Goal: Task Accomplishment & Management: Use online tool/utility

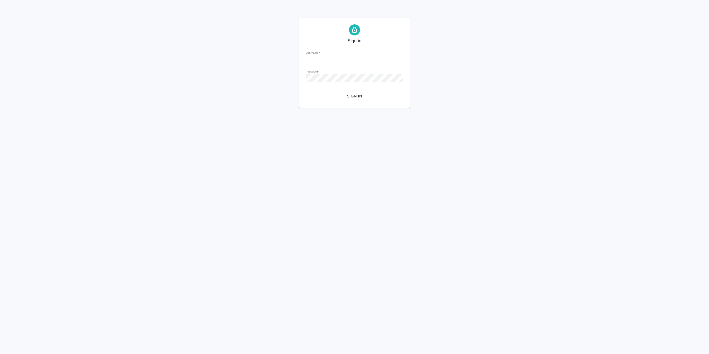
type input "[EMAIL_ADDRESS][DOMAIN_NAME]"
click at [358, 94] on span "Sign in" at bounding box center [354, 96] width 89 height 7
